Goal: Transaction & Acquisition: Subscribe to service/newsletter

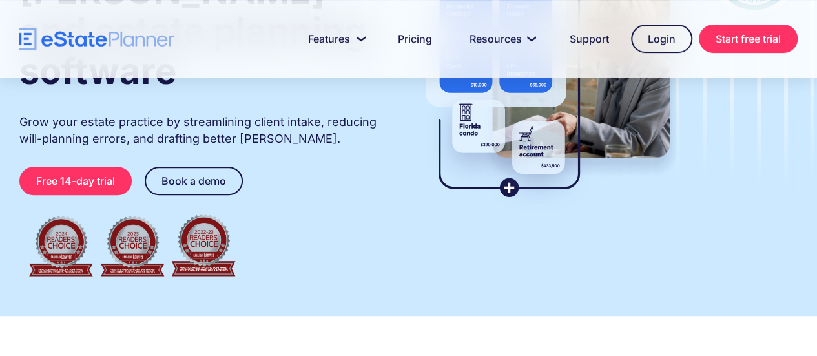
scroll to position [231, 0]
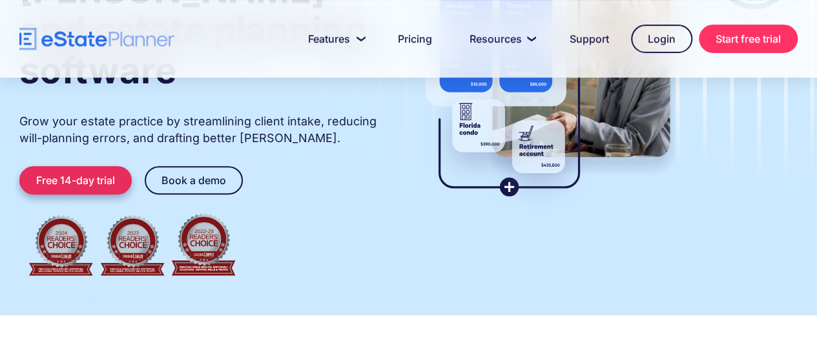
click at [87, 166] on link "Free 14-day trial" at bounding box center [75, 180] width 112 height 28
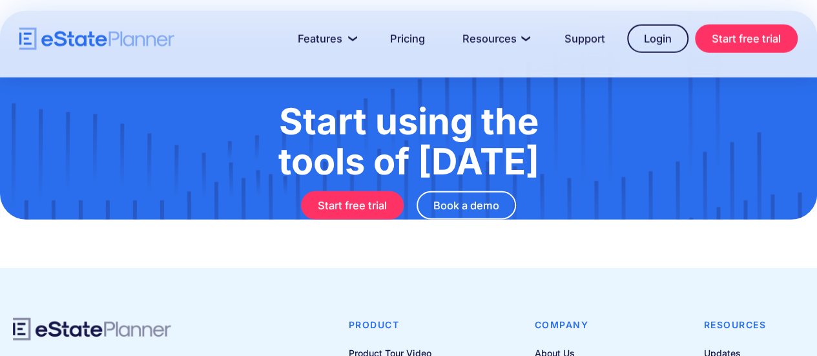
scroll to position [1527, 0]
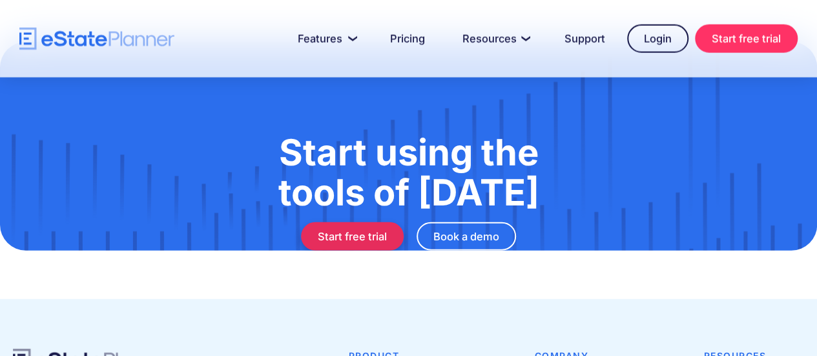
click at [344, 222] on link "Start free trial" at bounding box center [352, 236] width 103 height 28
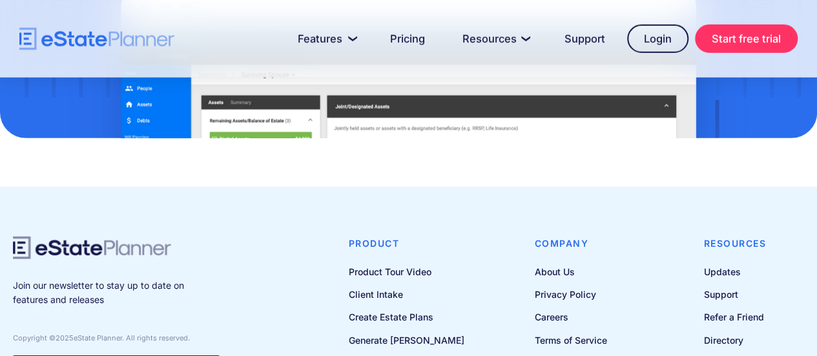
scroll to position [1922, 0]
